Goal: Check status: Check status

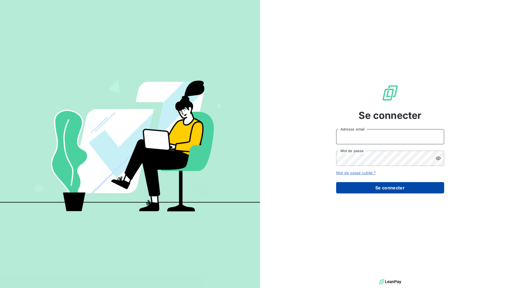
type input "jerome.degryse@cirraplus.com"
click at [389, 187] on button "Se connecter" at bounding box center [390, 187] width 108 height 11
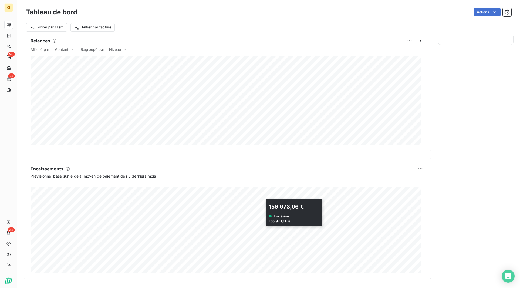
scroll to position [126, 0]
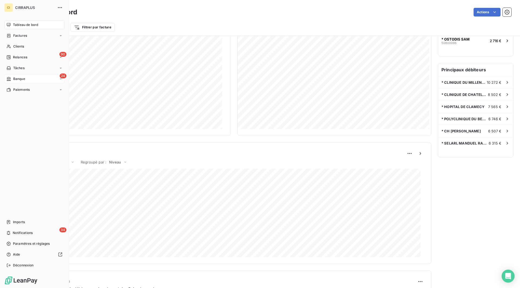
click at [12, 79] on div "Banque" at bounding box center [15, 78] width 19 height 5
